Goal: Task Accomplishment & Management: Use online tool/utility

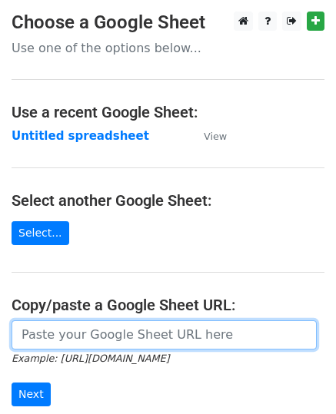
click at [58, 339] on input "url" at bounding box center [164, 334] width 305 height 29
paste input "https://docs.google.com/spreadsheets/d/1wzDYeXSlgmwwlh39VNpbmy6T0_bkeZ4yK4XDrIy…"
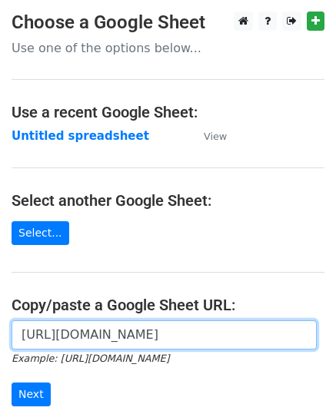
scroll to position [0, 344]
type input "https://docs.google.com/spreadsheets/d/1wzDYeXSlgmwwlh39VNpbmy6T0_bkeZ4yK4XDrIy…"
click at [12, 383] on input "Next" at bounding box center [31, 395] width 39 height 24
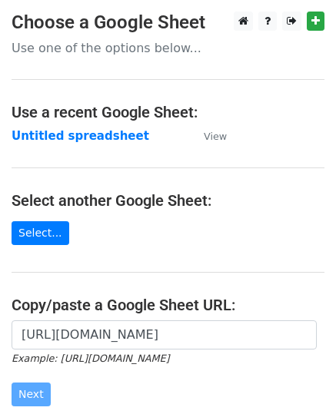
scroll to position [0, 0]
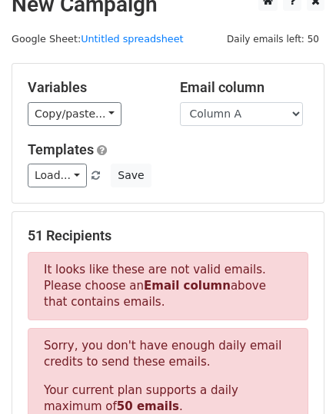
scroll to position [16, 0]
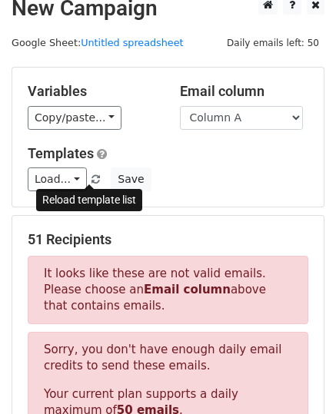
click at [92, 178] on span at bounding box center [95, 180] width 8 height 10
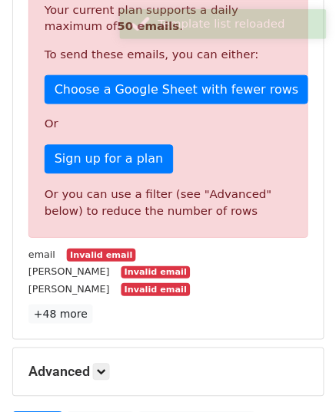
scroll to position [554, 0]
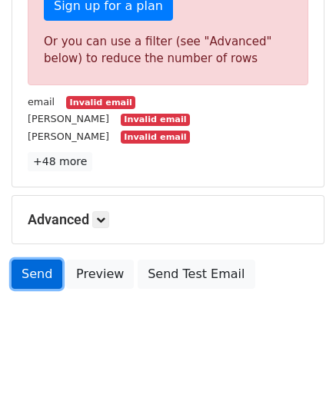
click at [35, 268] on link "Send" at bounding box center [37, 274] width 51 height 29
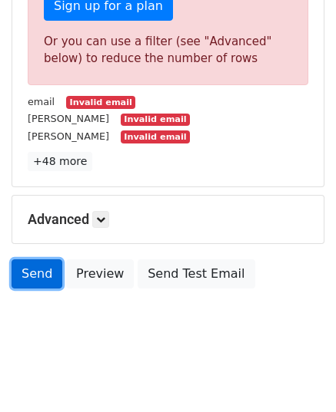
click at [32, 273] on link "Send" at bounding box center [37, 274] width 51 height 29
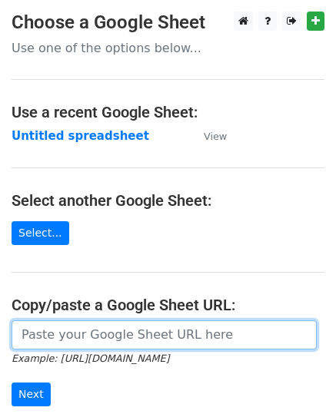
click at [58, 337] on input "url" at bounding box center [164, 334] width 305 height 29
paste input "[URL][DOMAIN_NAME]"
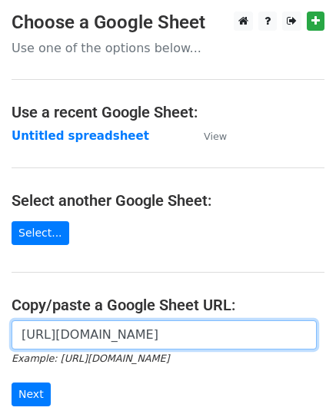
scroll to position [0, 344]
type input "https://docs.google.com/spreadsheets/d/1wzDYeXSlgmwwlh39VNpbmy6T0_bkeZ4yK4XDrIy…"
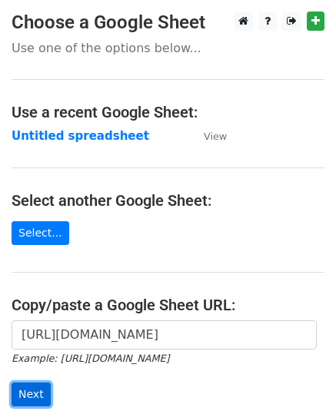
click at [34, 386] on input "Next" at bounding box center [31, 395] width 39 height 24
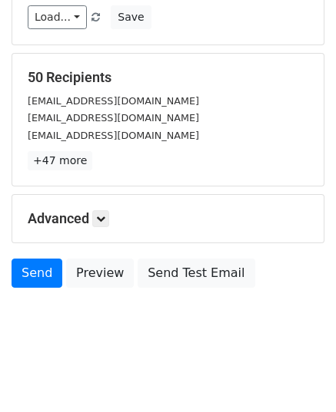
scroll to position [181, 0]
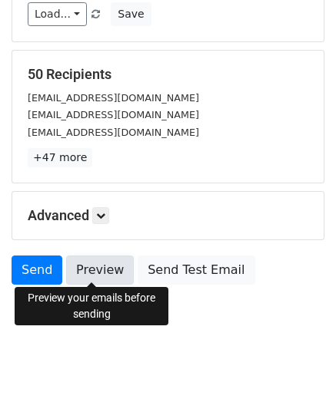
click at [91, 263] on link "Preview" at bounding box center [100, 270] width 68 height 29
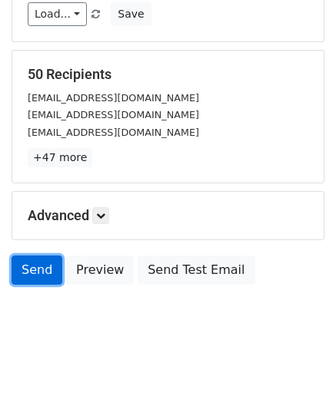
click at [29, 264] on link "Send" at bounding box center [37, 270] width 51 height 29
